Goal: Task Accomplishment & Management: Manage account settings

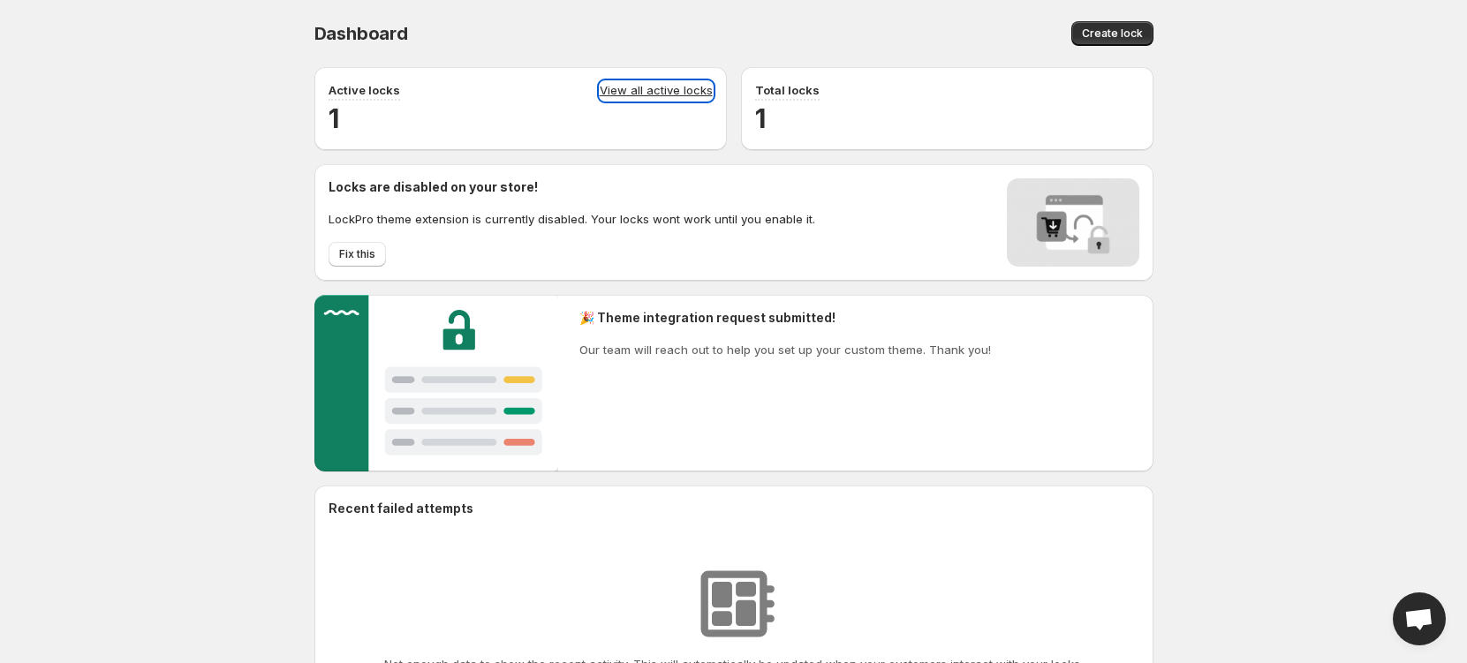
click at [654, 89] on link "View all active locks" at bounding box center [656, 90] width 113 height 19
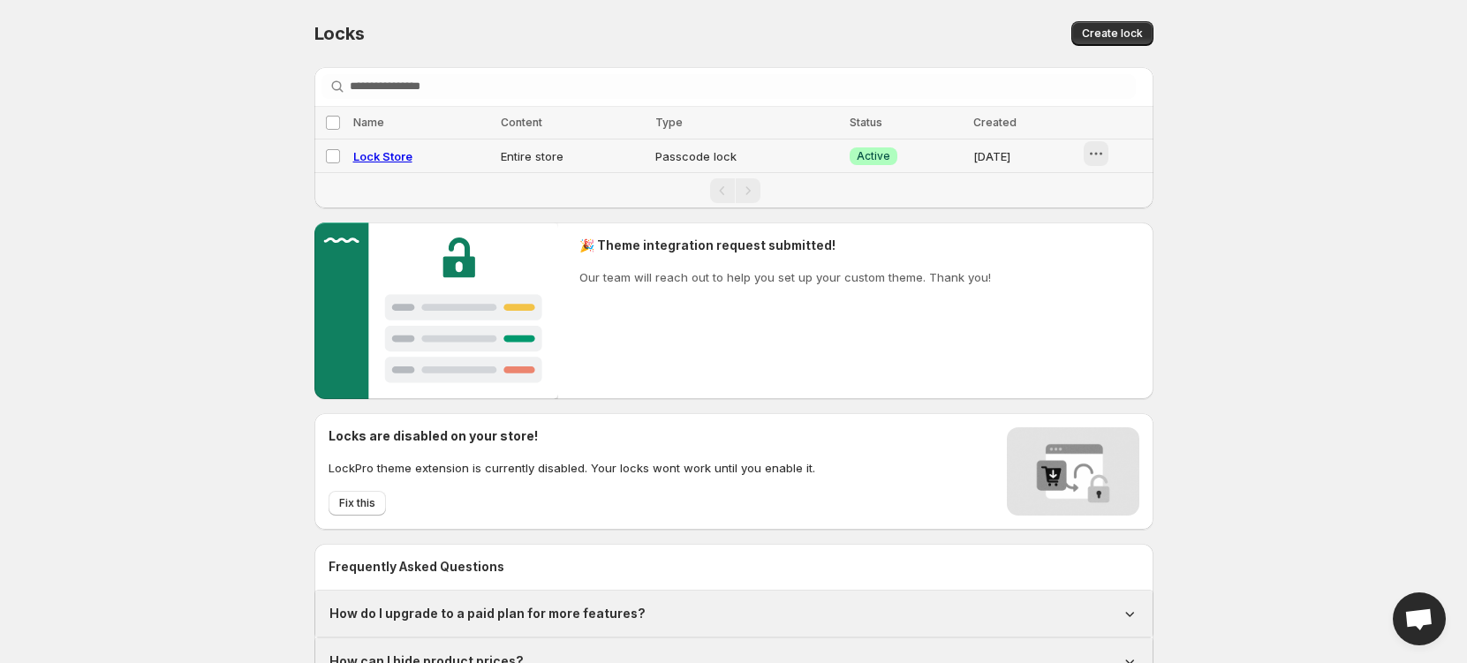
click at [1098, 155] on icon "button" at bounding box center [1096, 154] width 18 height 18
click at [496, 153] on td "Entire store" at bounding box center [573, 157] width 155 height 34
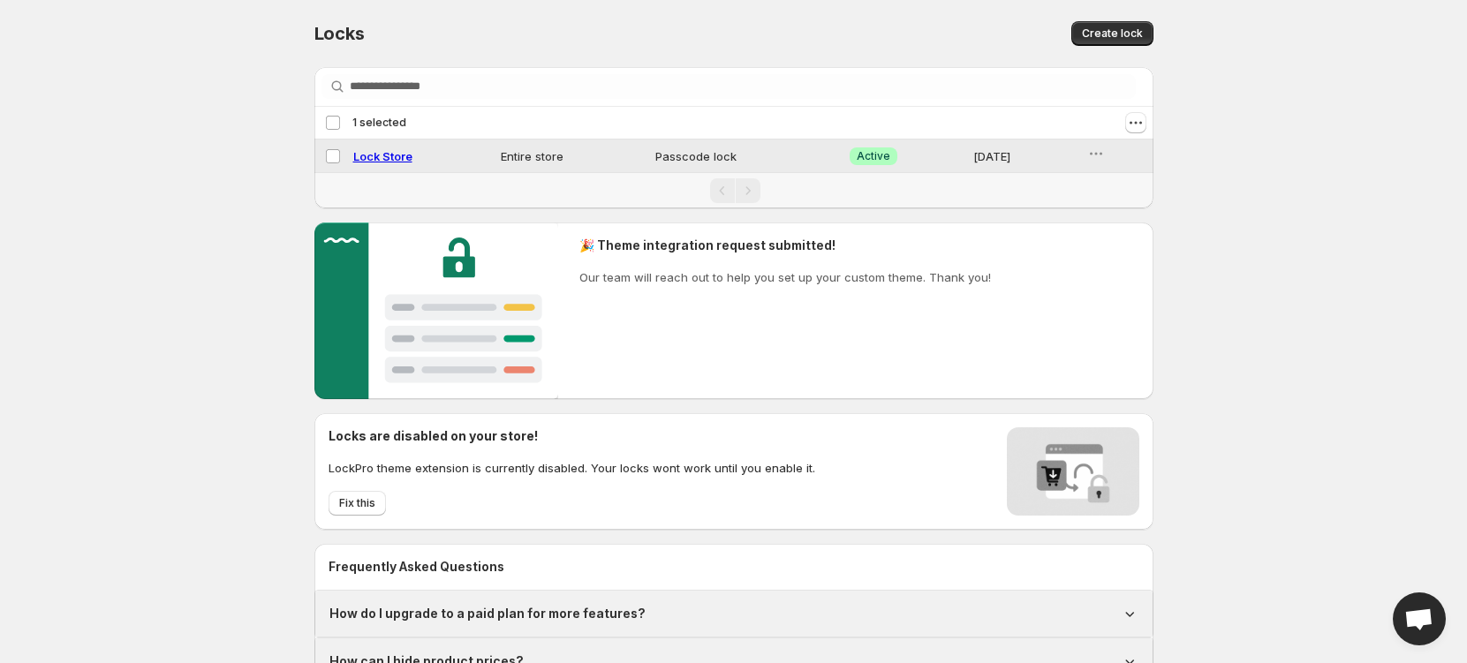
click at [393, 154] on span "Lock Store" at bounding box center [382, 156] width 59 height 14
select select "******"
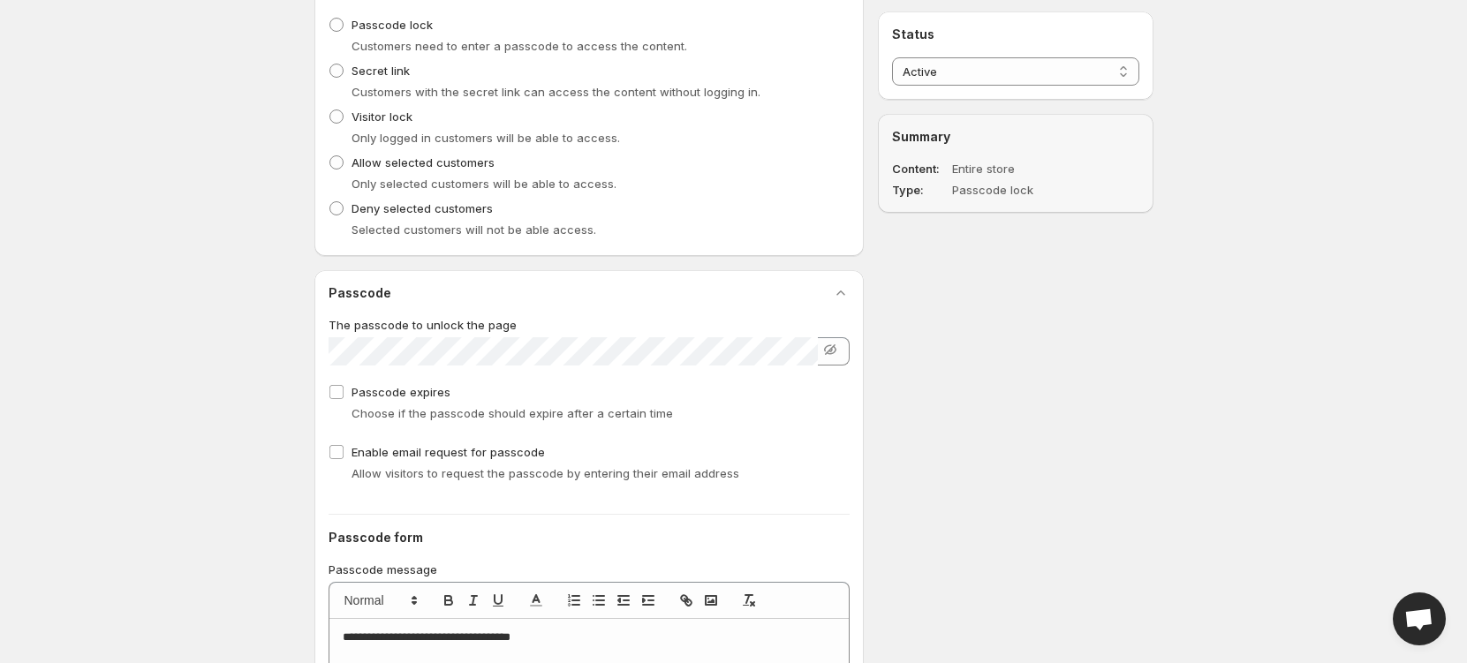
scroll to position [789, 0]
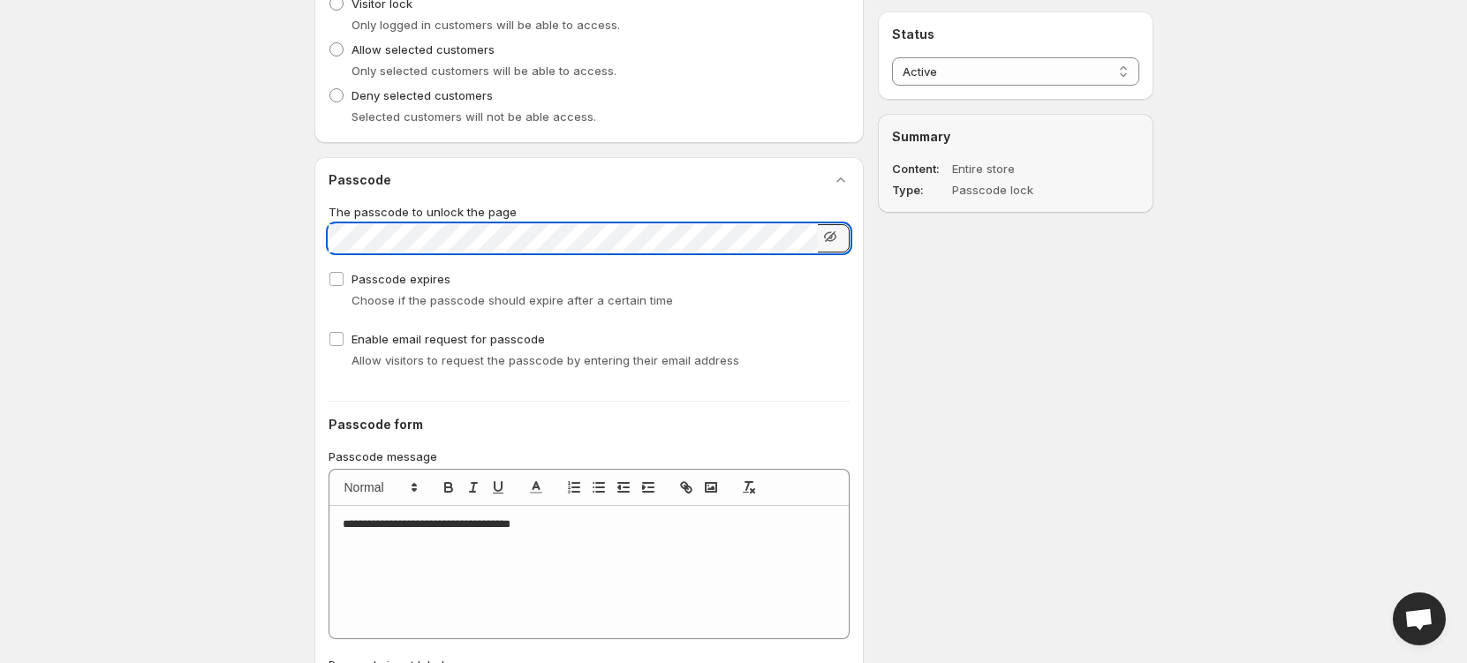
click at [836, 238] on icon "button" at bounding box center [830, 237] width 18 height 18
click at [833, 239] on icon "button" at bounding box center [834, 240] width 5 height 4
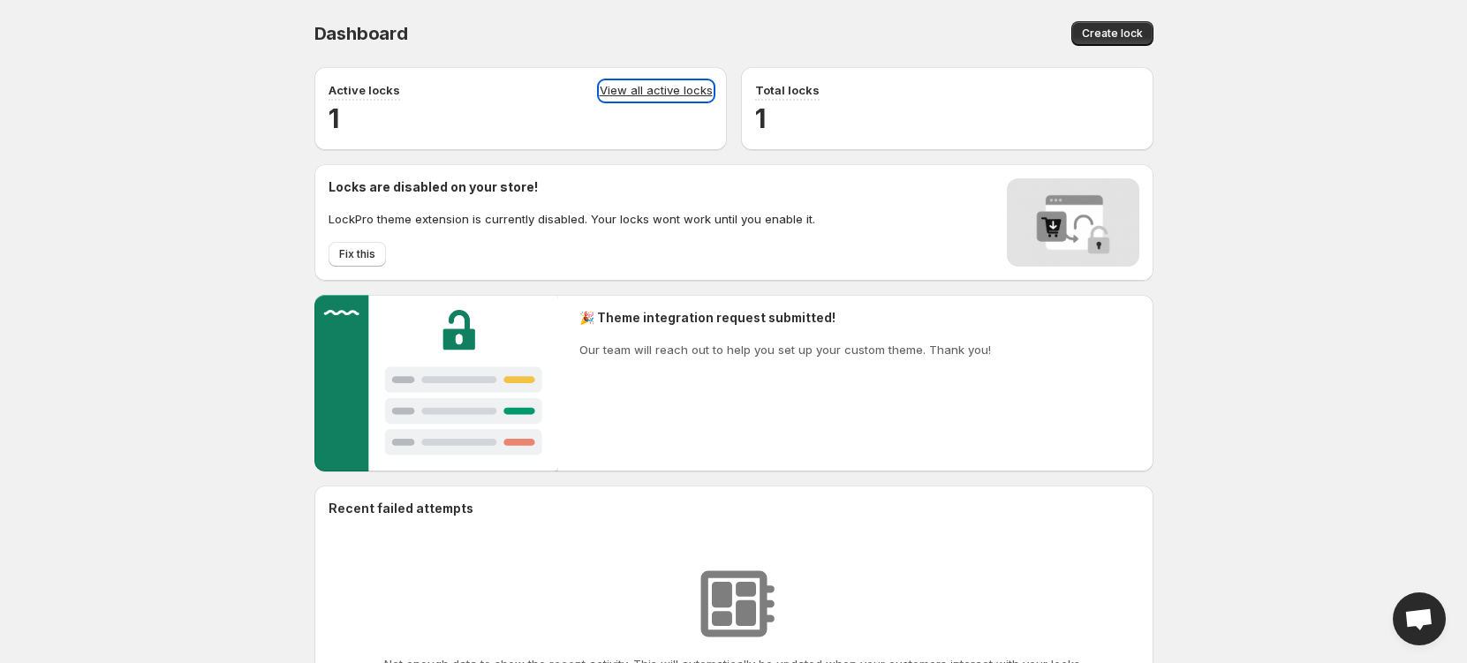
click at [668, 91] on link "View all active locks" at bounding box center [656, 90] width 113 height 19
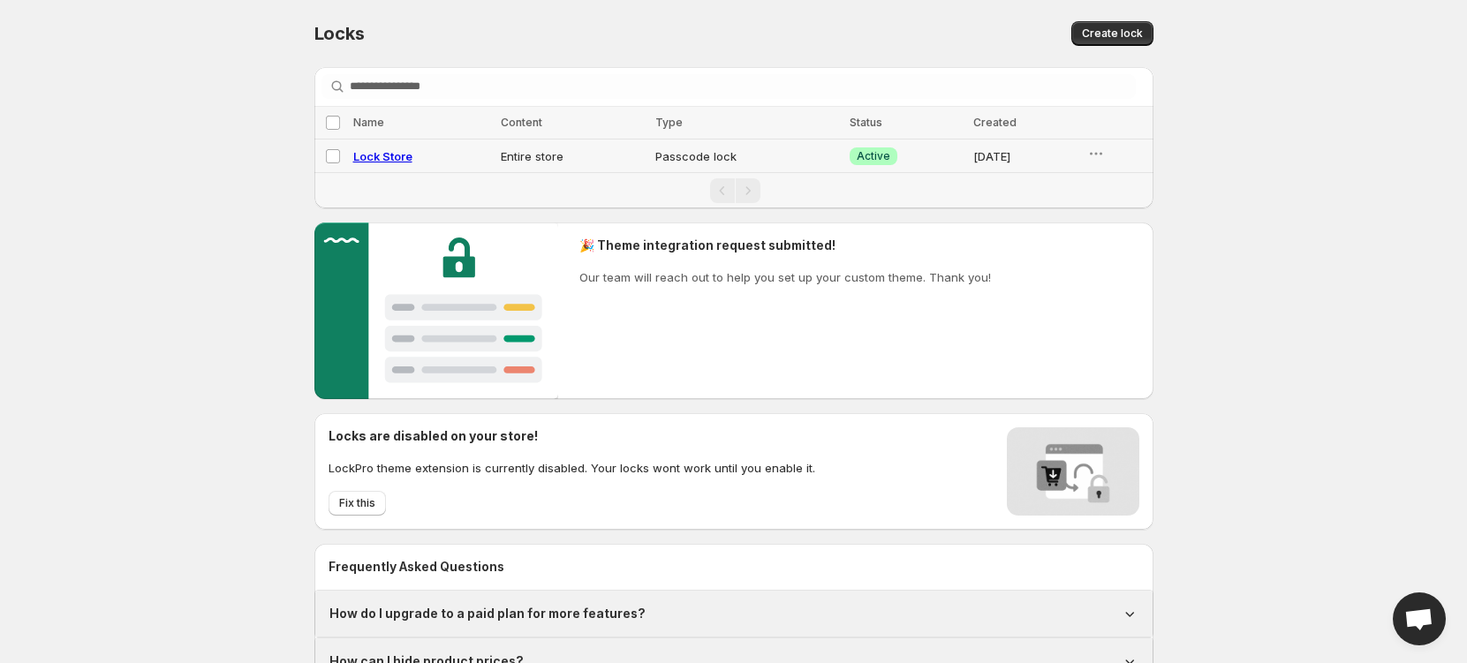
click at [631, 152] on td "Entire store" at bounding box center [573, 157] width 155 height 34
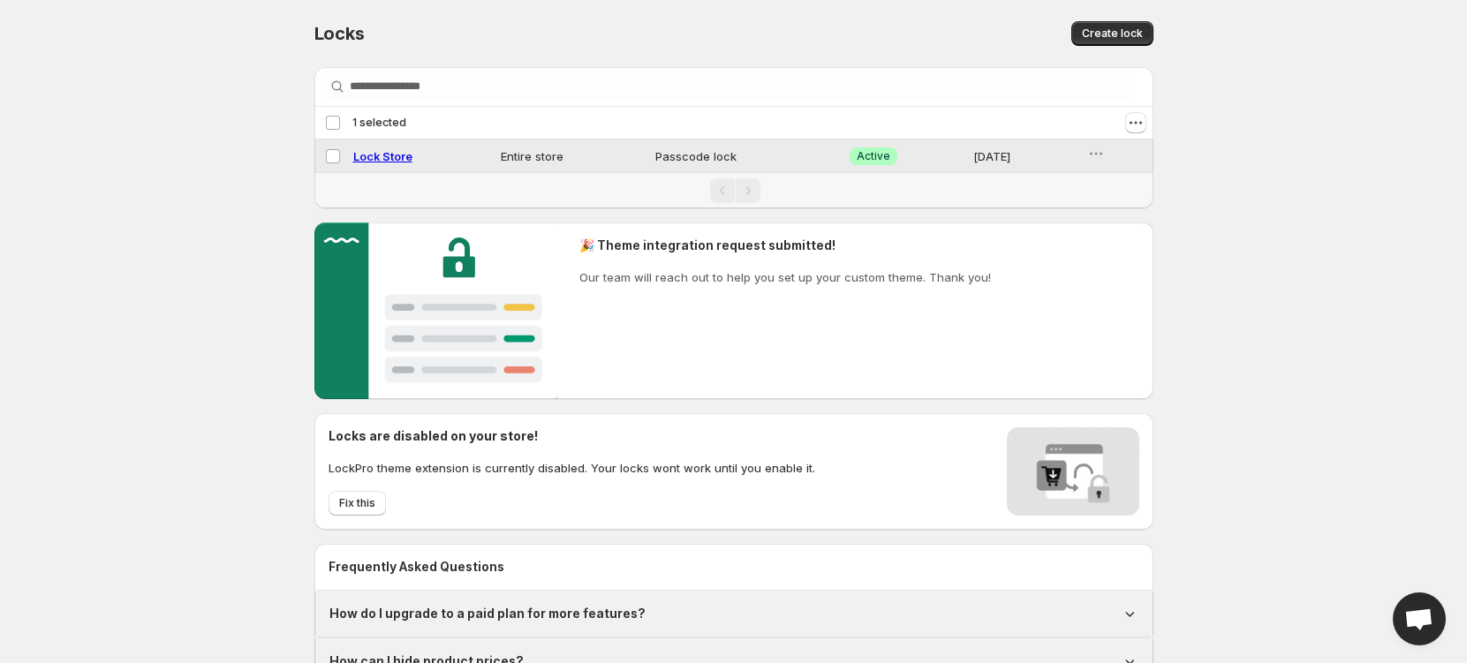
click at [791, 156] on td "Passcode lock" at bounding box center [747, 157] width 194 height 34
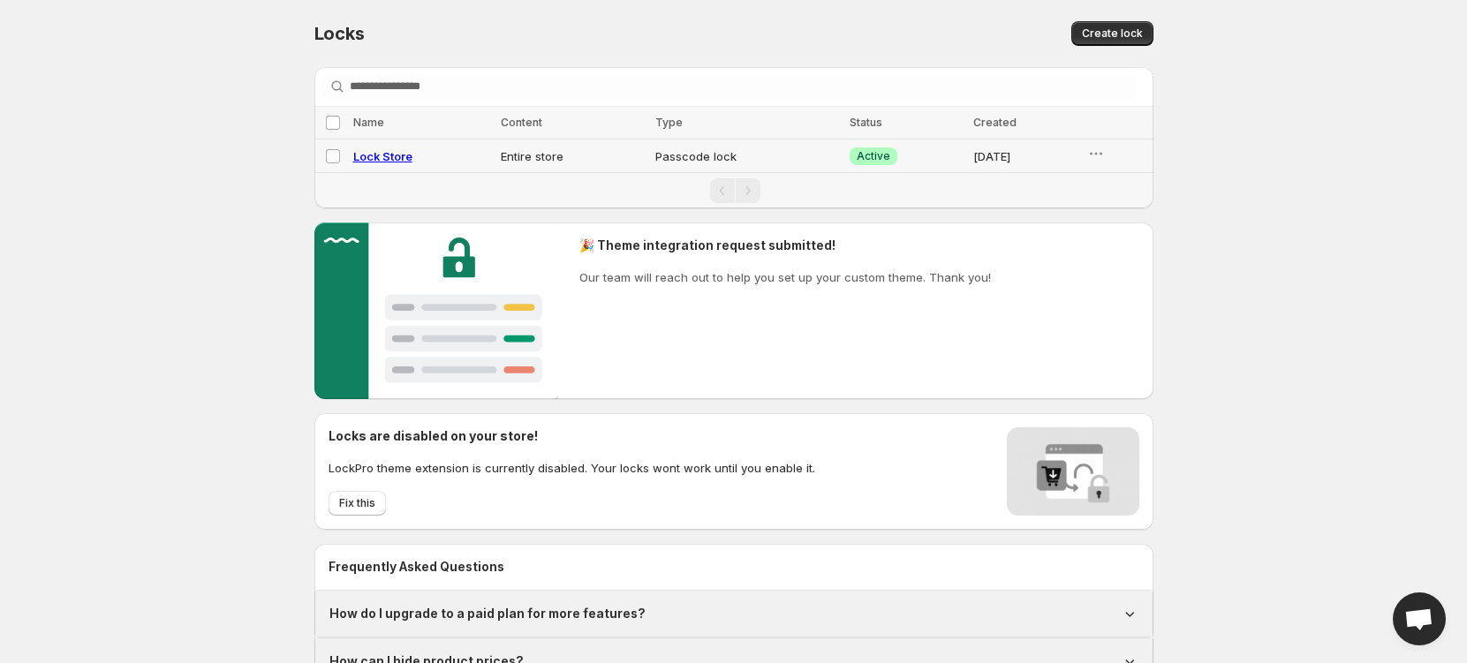
click at [384, 152] on span "Lock Store" at bounding box center [382, 156] width 59 height 14
select select "******"
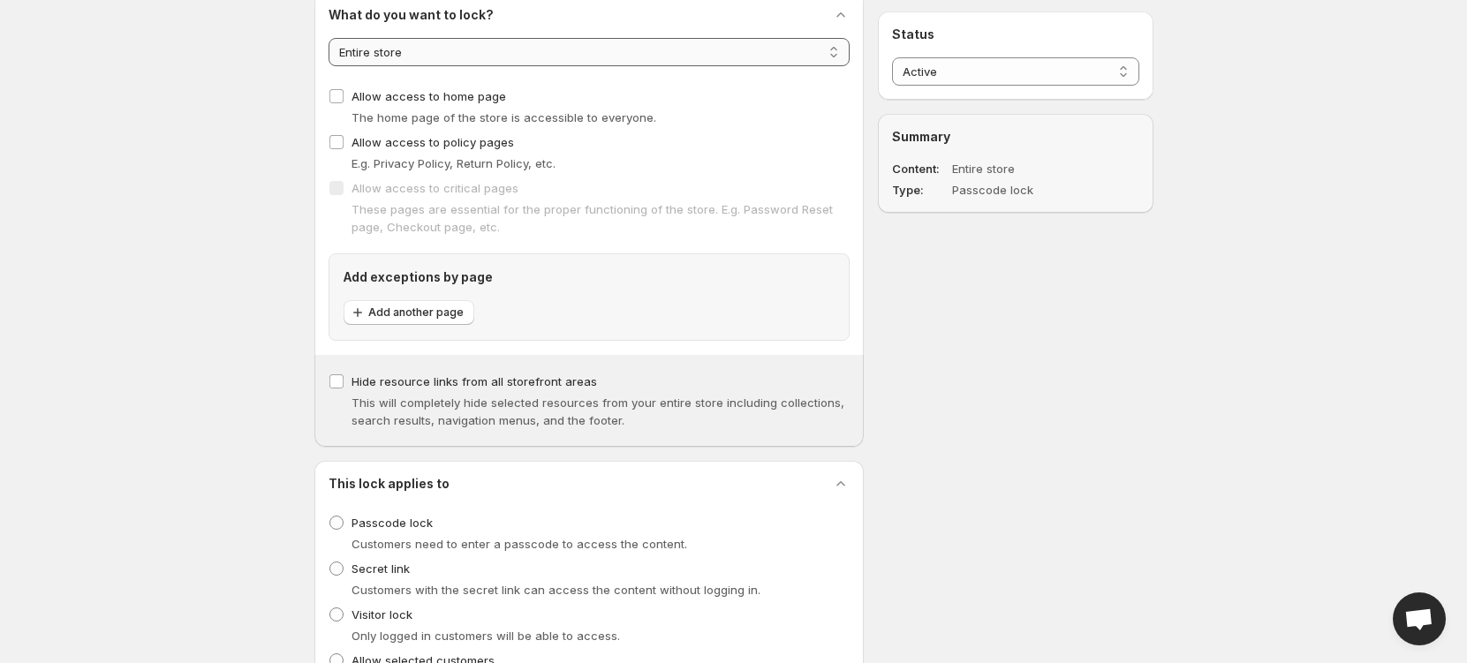
scroll to position [181, 0]
click at [461, 371] on span "Hide resource links from all storefront areas" at bounding box center [475, 378] width 246 height 14
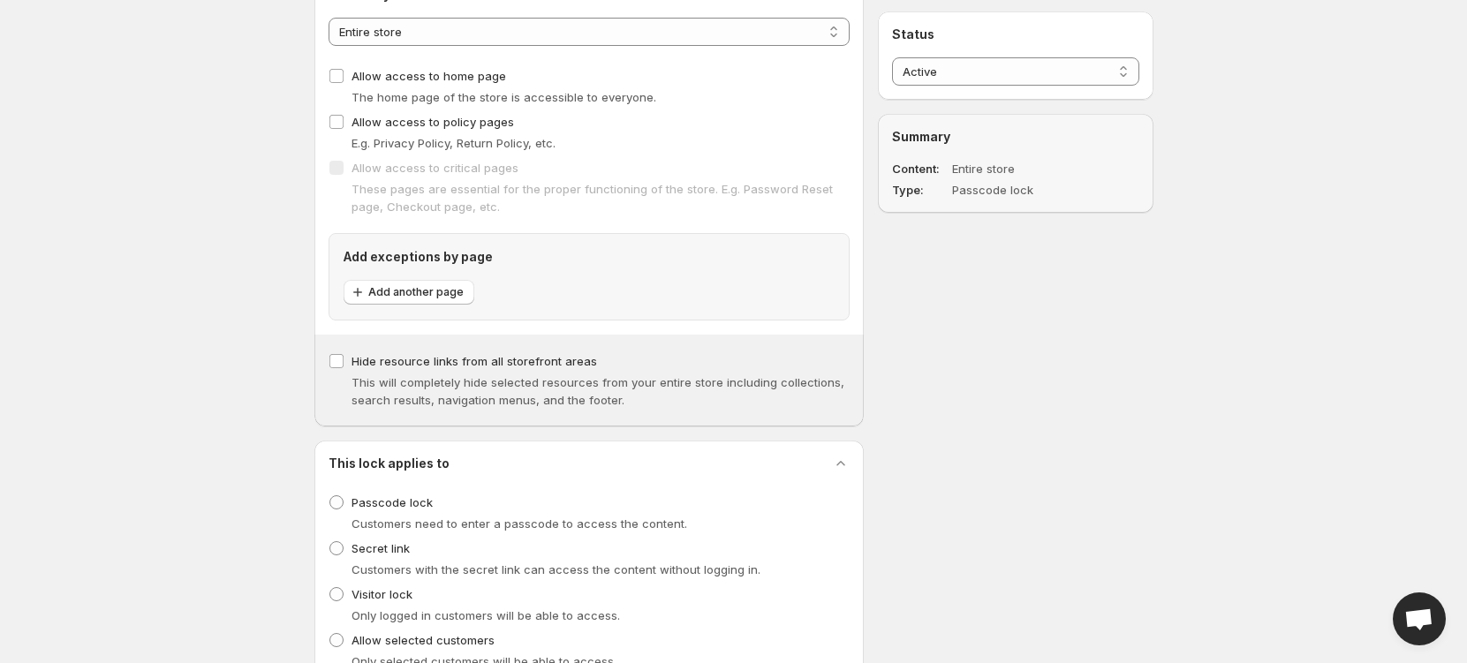
scroll to position [0, 0]
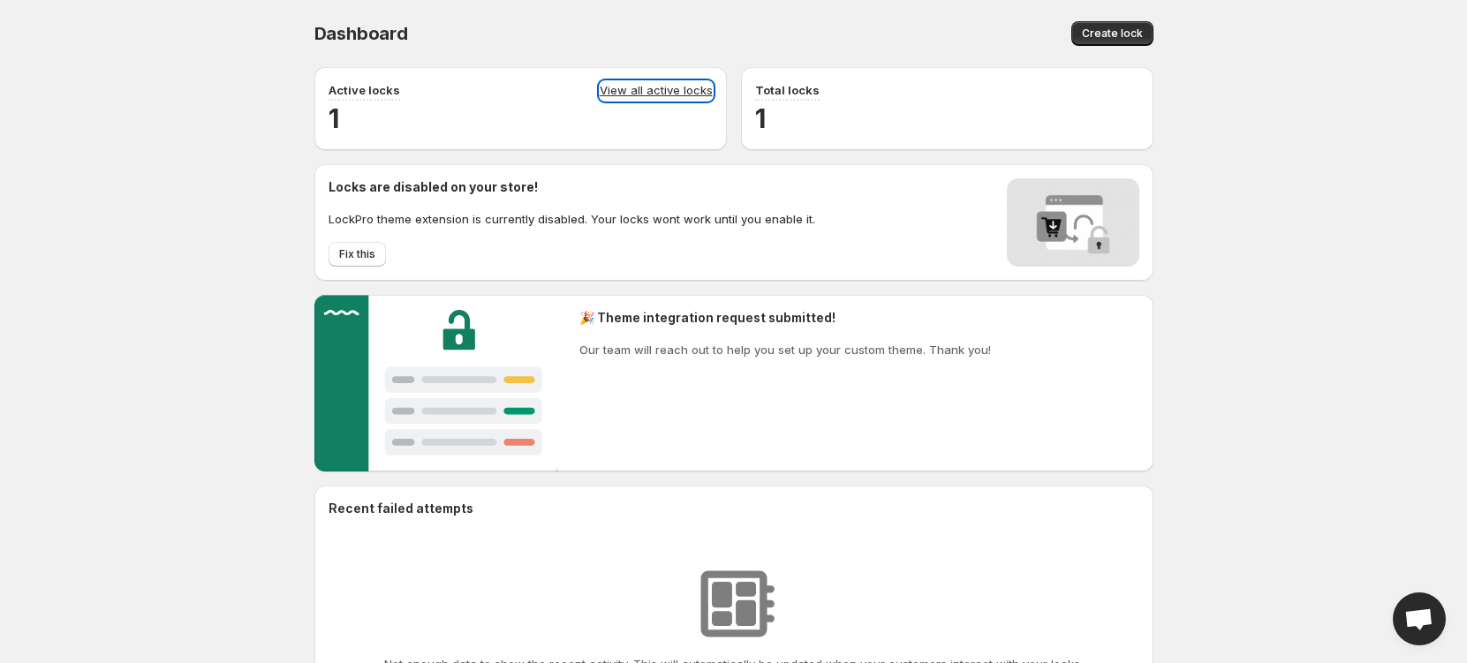
click at [647, 93] on link "View all active locks" at bounding box center [656, 90] width 113 height 19
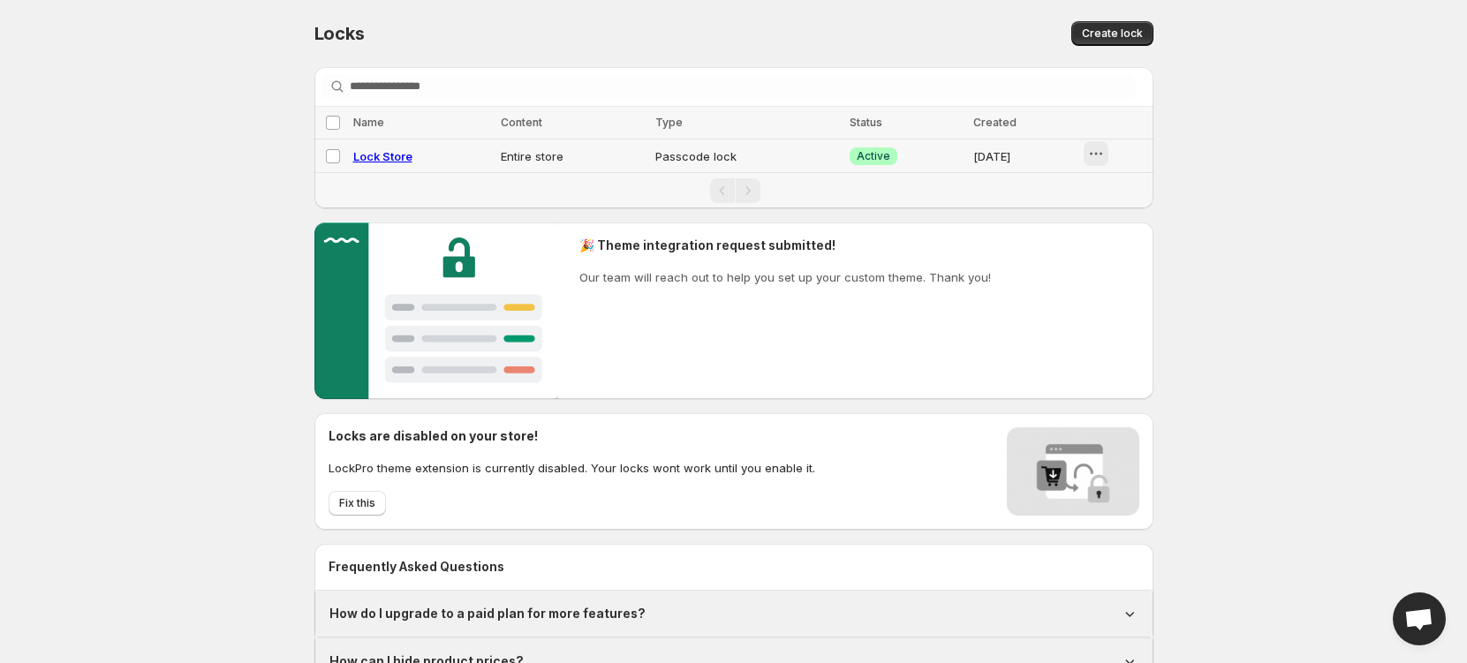
click at [1097, 149] on icon "button" at bounding box center [1096, 154] width 18 height 18
click at [1092, 214] on icon "button" at bounding box center [1092, 222] width 18 height 18
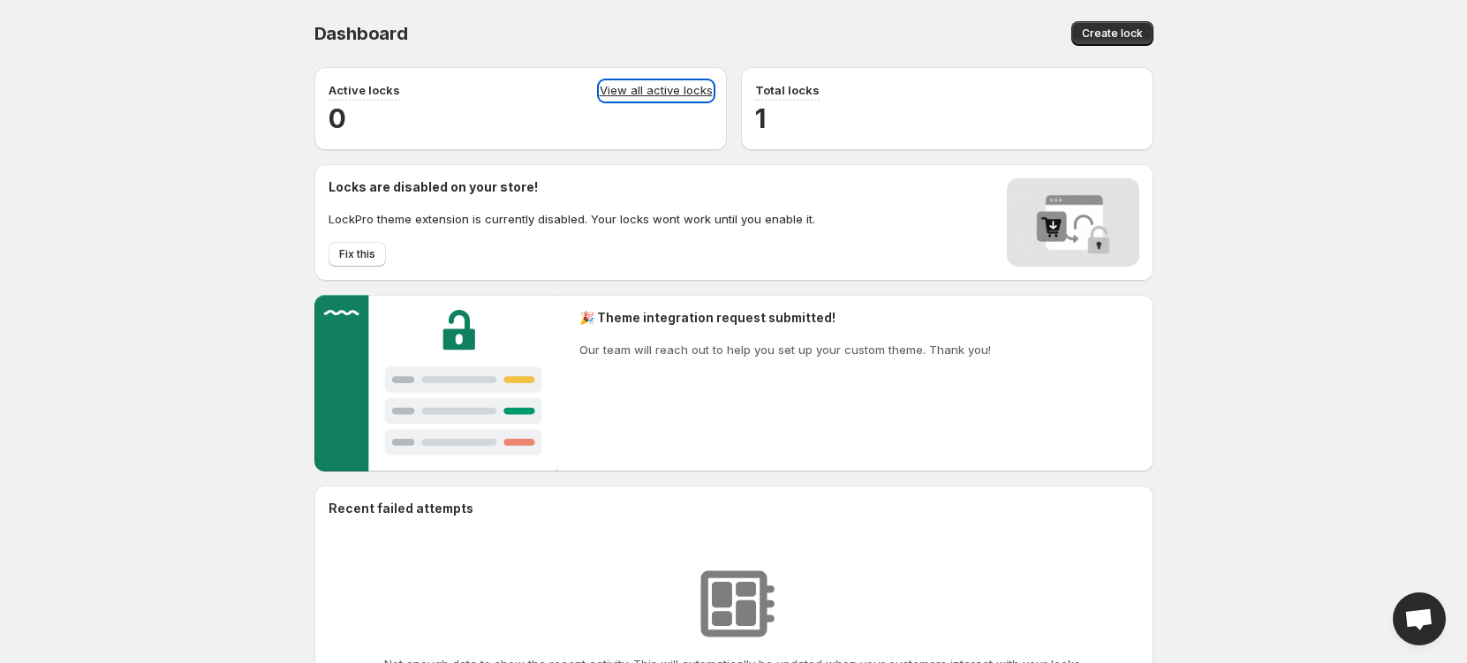
click at [636, 83] on link "View all active locks" at bounding box center [656, 90] width 113 height 19
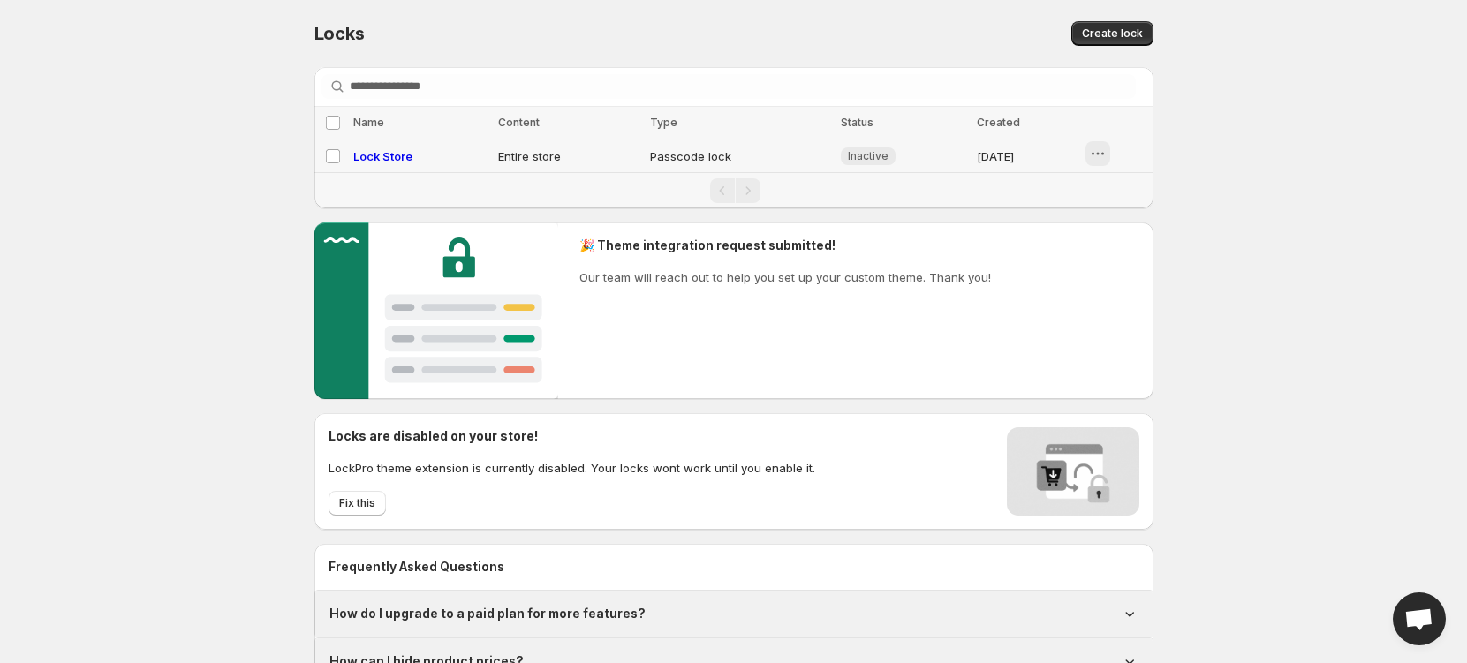
click at [1101, 150] on icon "button" at bounding box center [1098, 154] width 18 height 18
click at [1104, 184] on div "Enable" at bounding box center [1116, 192] width 60 height 18
